Goal: Task Accomplishment & Management: Use online tool/utility

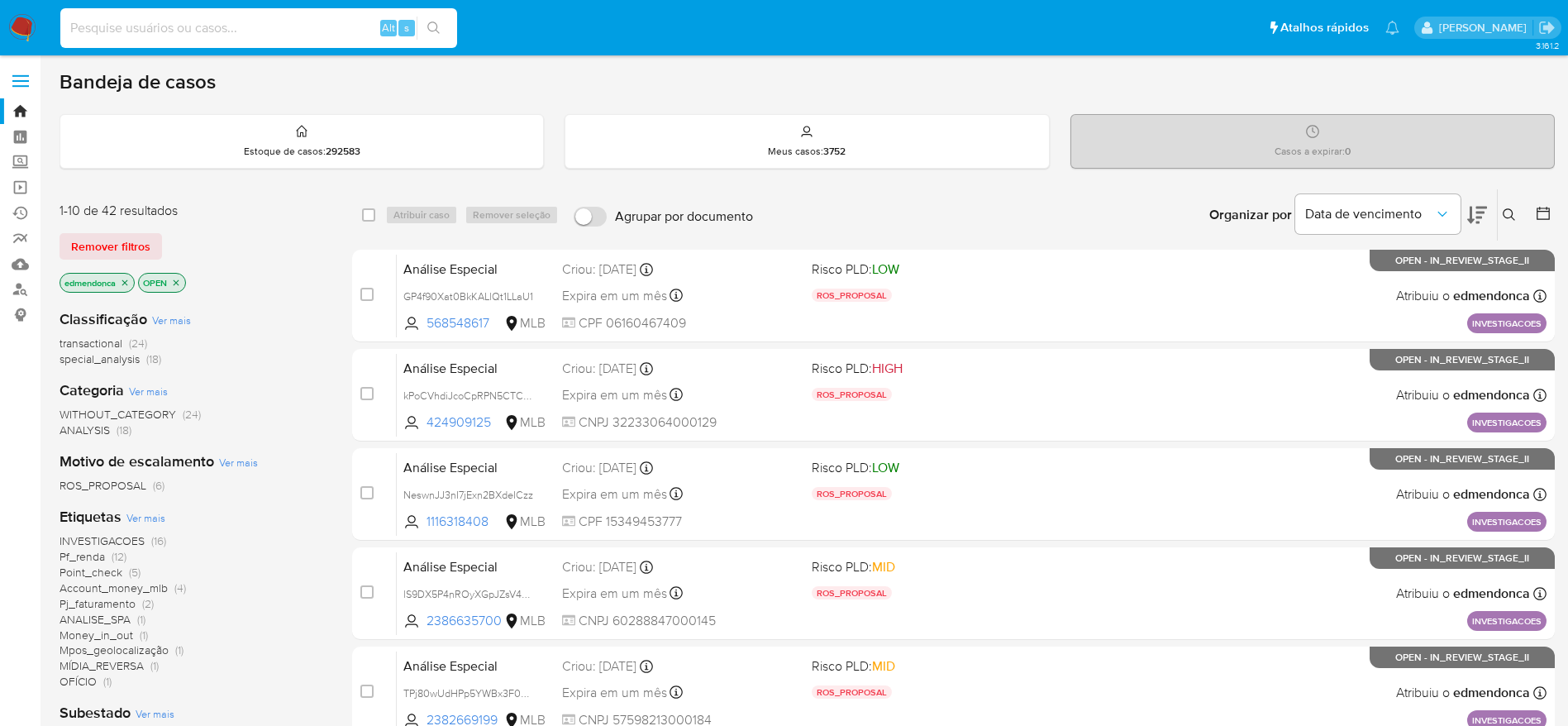
click at [292, 24] on input at bounding box center [259, 29] width 397 height 22
paste input "kPoCVhdiJcoCpRPN5CTCF1gt"
type input "kPoCVhdiJcoCpRPN5CTCF1gt"
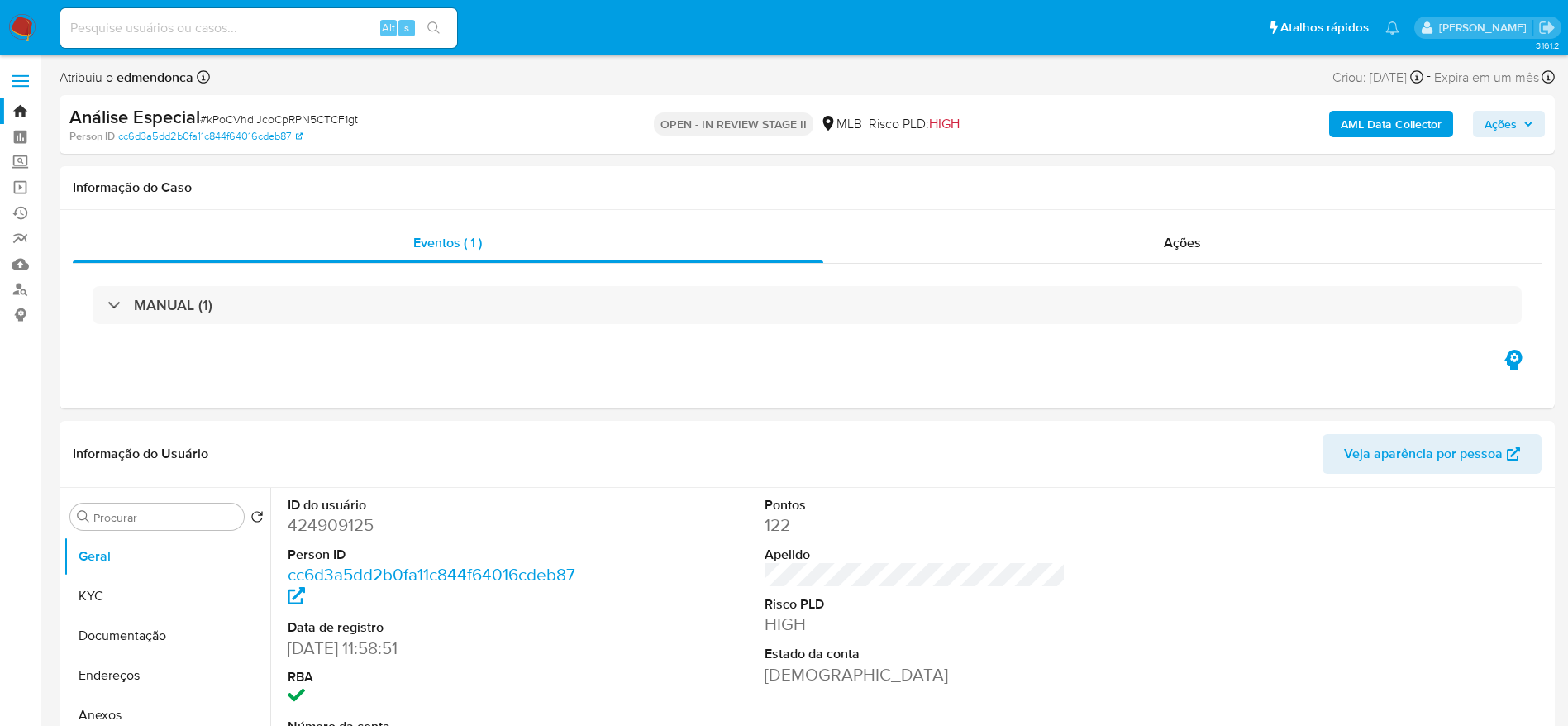
select select "10"
click at [260, 28] on input at bounding box center [259, 29] width 397 height 22
paste input "kPoCVhdiJcoCpRPN5CTCF1gt"
type input "kPoCVhdiJcoCpRPN5CTCF1gt"
click at [1516, 124] on span "Ações" at bounding box center [1501, 124] width 32 height 27
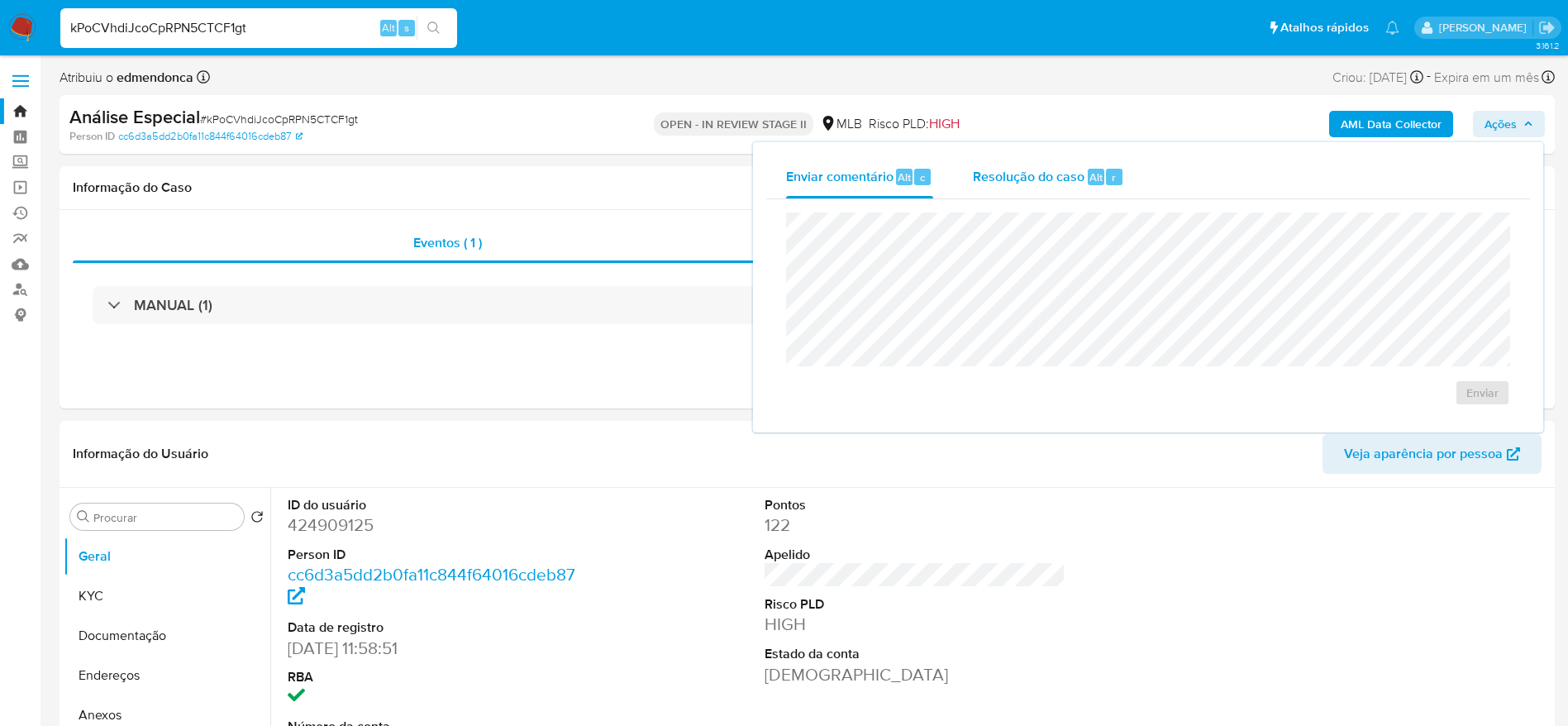
click at [1044, 180] on span "Resolução do caso" at bounding box center [1028, 176] width 112 height 19
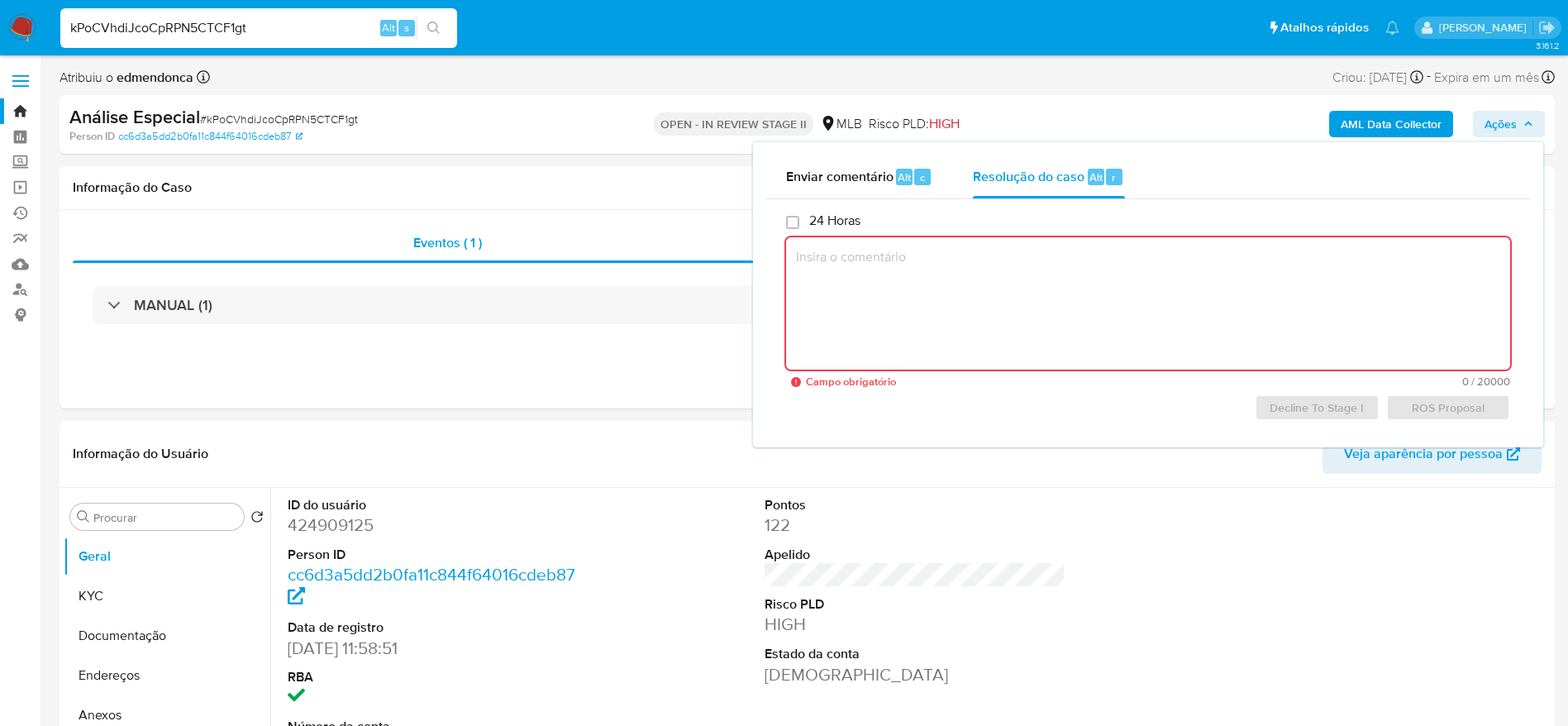
paste textarea "Favorável ao DECLÍNIO e à manutenção do relacionamento, confome informações ele…"
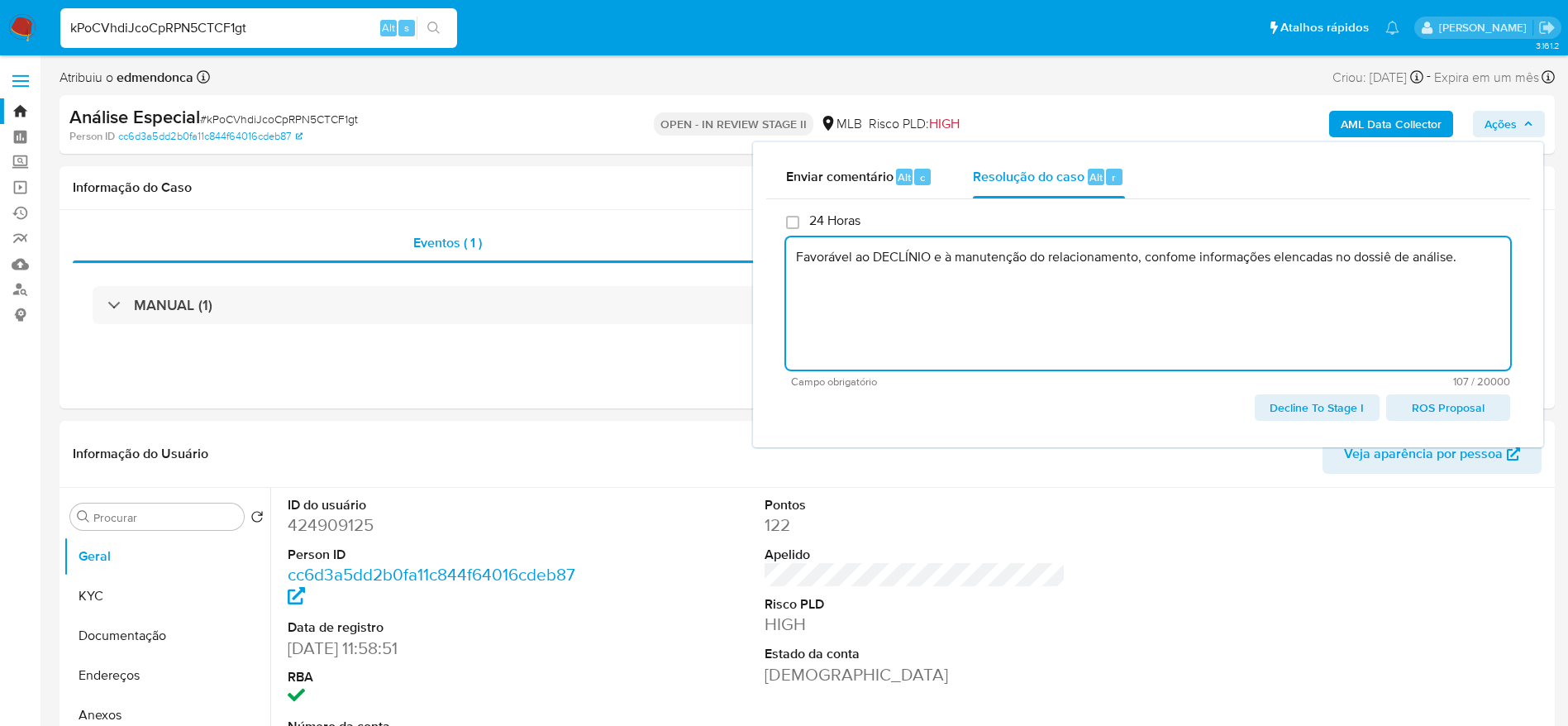
click at [1309, 407] on span "Decline To Stage I" at bounding box center [1317, 408] width 101 height 24
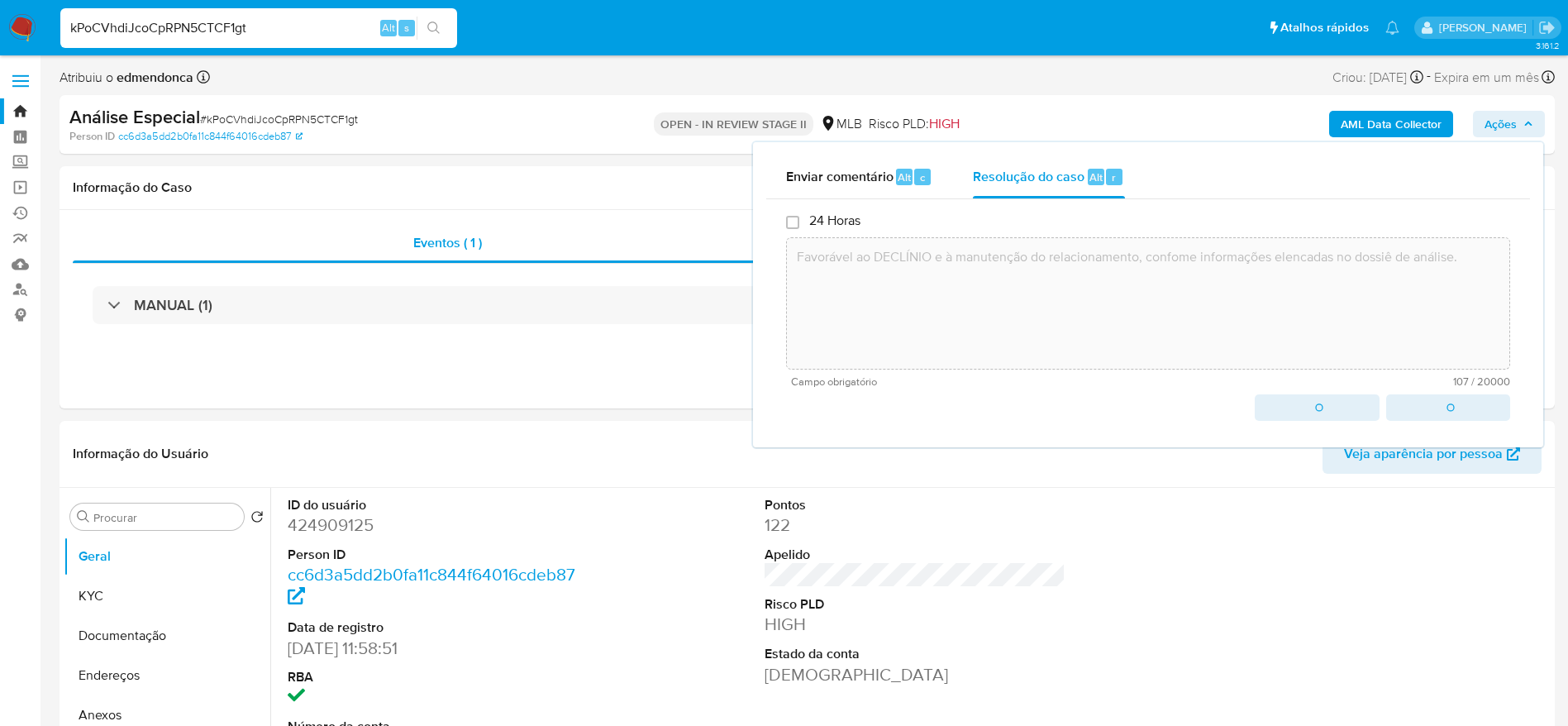
type textarea "Favorável ao DECLÍNIO e à manutenção do relacionamento, confome informações ele…"
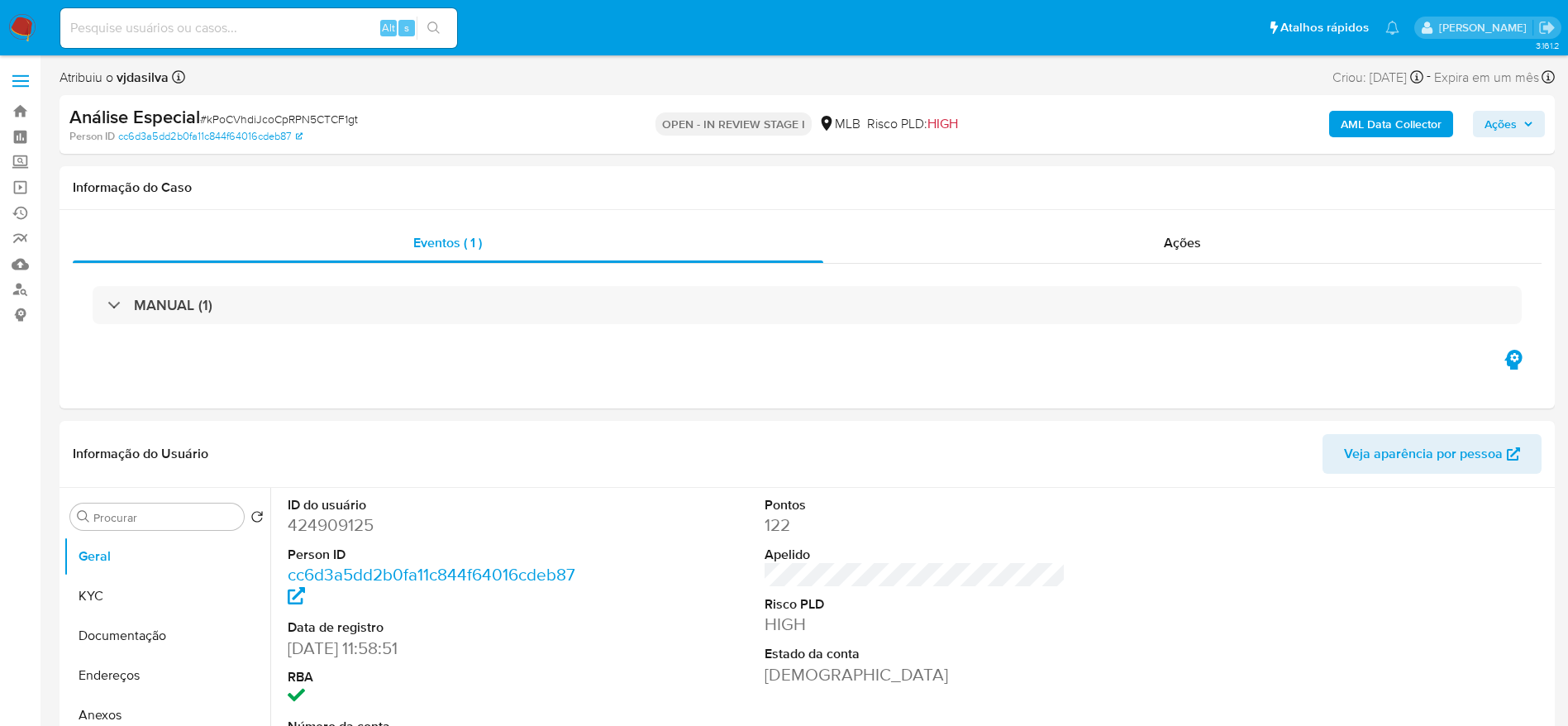
select select "10"
